Goal: Find specific page/section: Find specific page/section

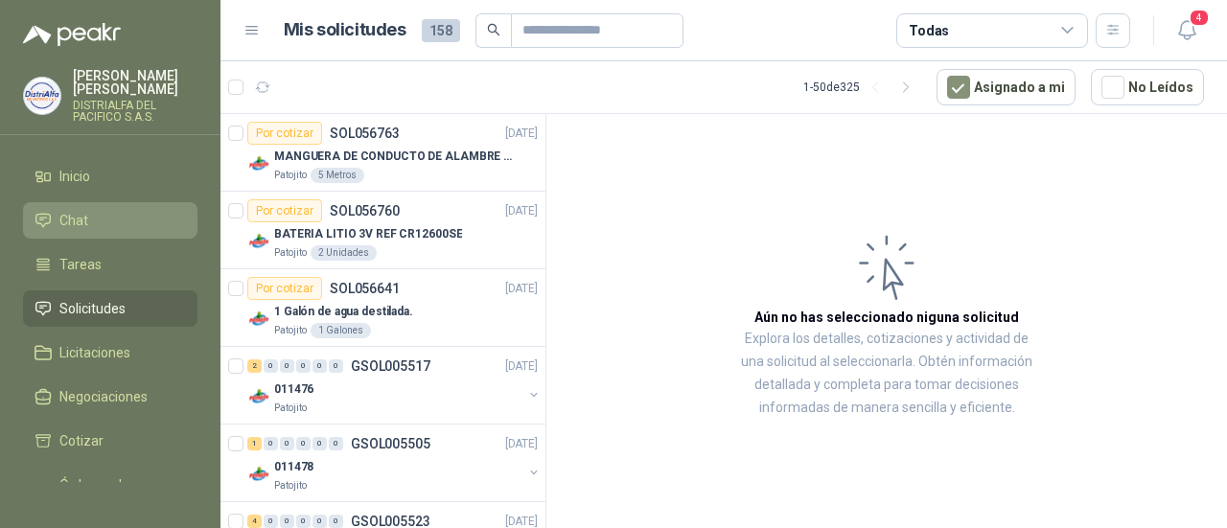
click at [107, 237] on link "Chat" at bounding box center [110, 220] width 174 height 36
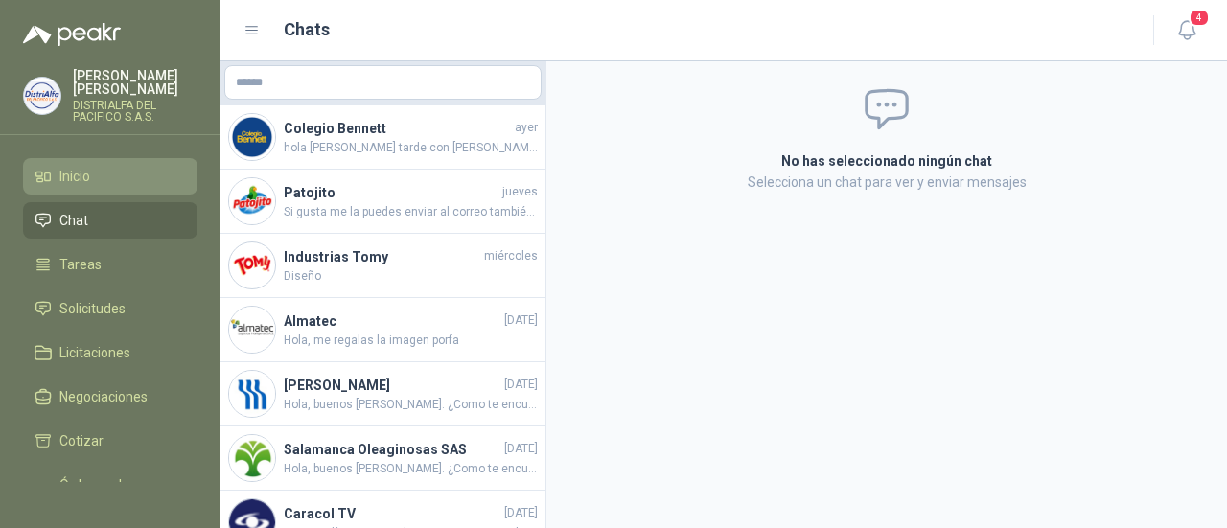
click at [114, 171] on li "Inicio" at bounding box center [109, 176] width 151 height 21
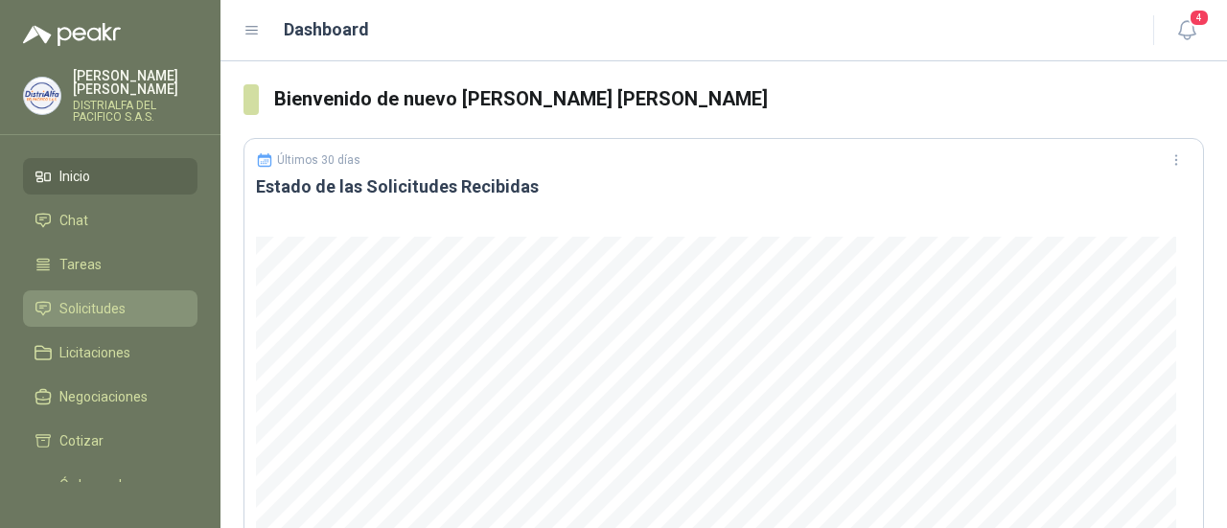
click at [111, 318] on span "Solicitudes" at bounding box center [92, 308] width 66 height 21
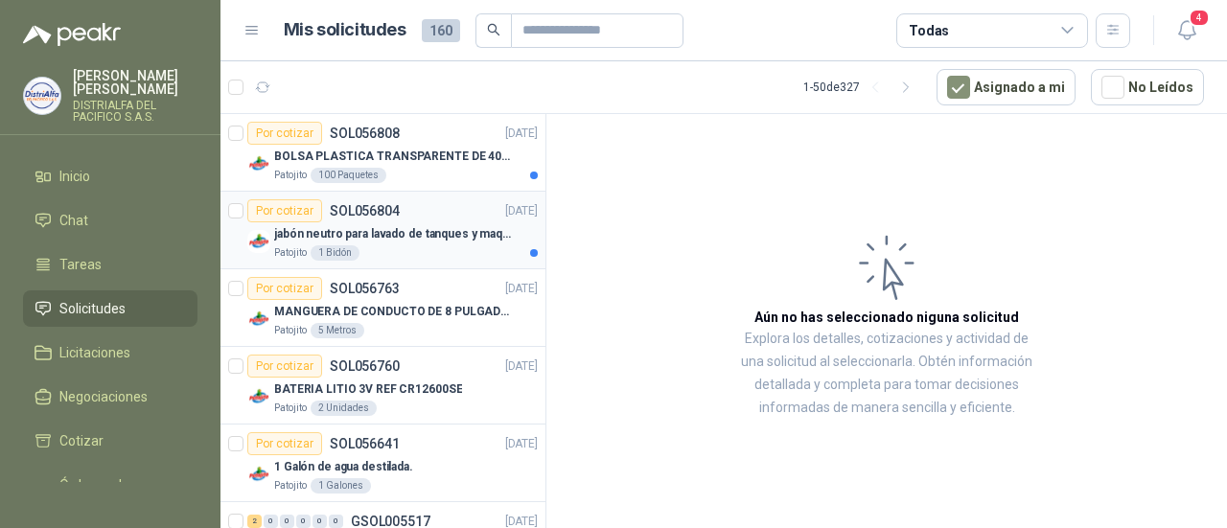
click at [464, 210] on div "Por cotizar SOL056804 [DATE]" at bounding box center [392, 210] width 290 height 23
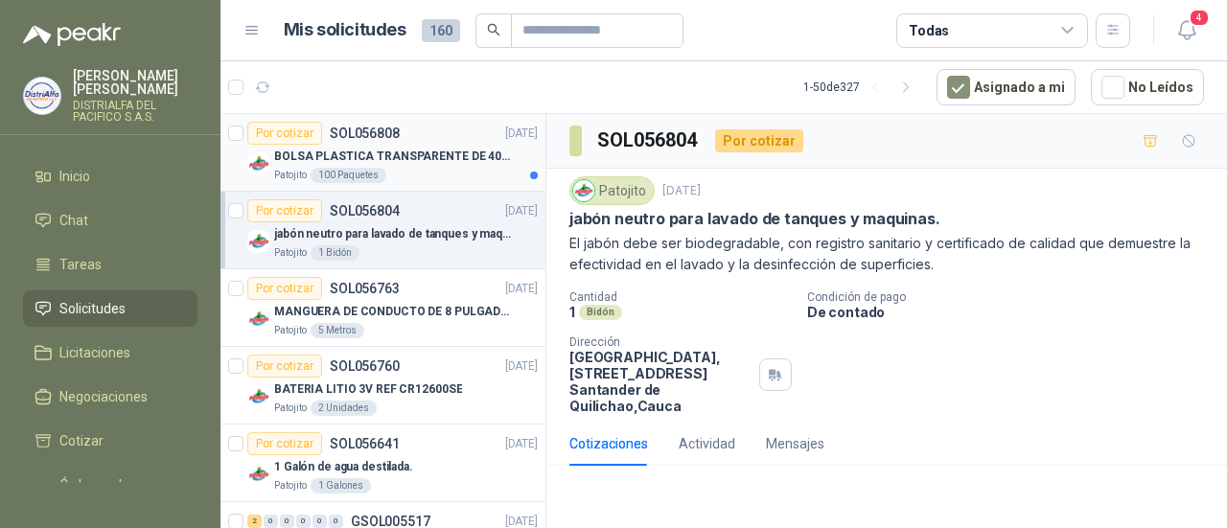
click at [467, 158] on p "BOLSA PLASTICA TRANSPARENTE DE 40*60 CMS" at bounding box center [393, 157] width 239 height 18
